Goal: Information Seeking & Learning: Find specific fact

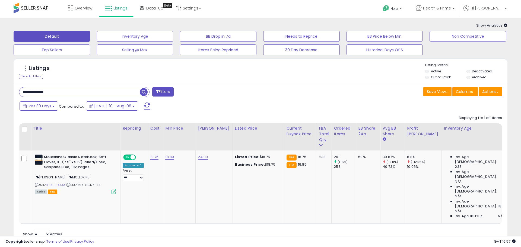
select select "**"
drag, startPoint x: 68, startPoint y: 97, endPoint x: 5, endPoint y: 92, distance: 63.1
click at [7, 92] on div "**********" at bounding box center [261, 138] width 516 height 230
paste input "text"
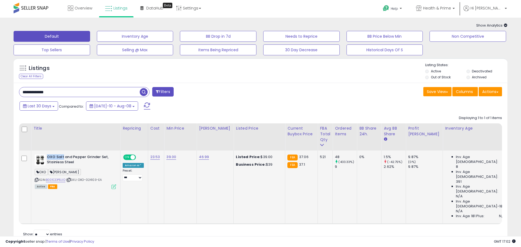
drag, startPoint x: 47, startPoint y: 157, endPoint x: 62, endPoint y: 156, distance: 14.9
click at [62, 156] on b "OXO Salt and Pepper Grinder Set, Stainless Steel" at bounding box center [80, 160] width 66 height 11
copy b "OXO Salt"
drag, startPoint x: 59, startPoint y: 92, endPoint x: 0, endPoint y: 93, distance: 58.6
click at [0, 93] on div "**********" at bounding box center [260, 142] width 521 height 249
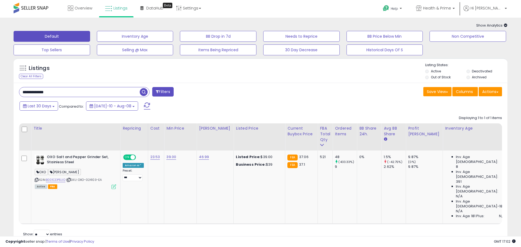
paste input "text"
type input "********"
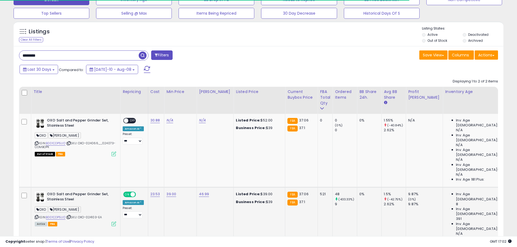
scroll to position [37, 0]
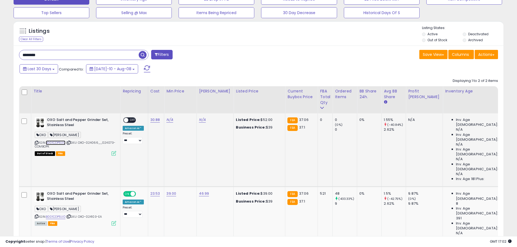
click at [58, 143] on link "B001CDP5UO" at bounding box center [56, 143] width 20 height 5
click at [58, 142] on link "B001CDP5UO" at bounding box center [56, 143] width 20 height 5
click at [70, 142] on icon at bounding box center [69, 142] width 4 height 3
click at [83, 206] on div "[PERSON_NAME]" at bounding box center [75, 209] width 81 height 7
click at [71, 215] on icon at bounding box center [69, 216] width 4 height 3
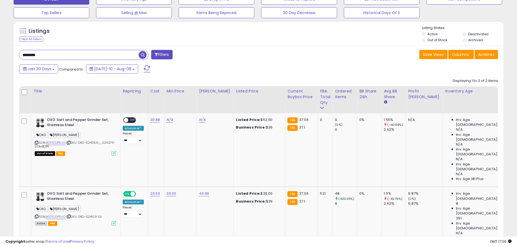
click at [76, 81] on div "Displaying 1 to 2 of 2 items Title Repricing" at bounding box center [258, 168] width 479 height 185
drag, startPoint x: 70, startPoint y: 142, endPoint x: 69, endPoint y: 137, distance: 5.7
click at [70, 142] on icon at bounding box center [69, 142] width 4 height 3
click at [69, 143] on icon at bounding box center [69, 142] width 4 height 3
